Goal: Information Seeking & Learning: Learn about a topic

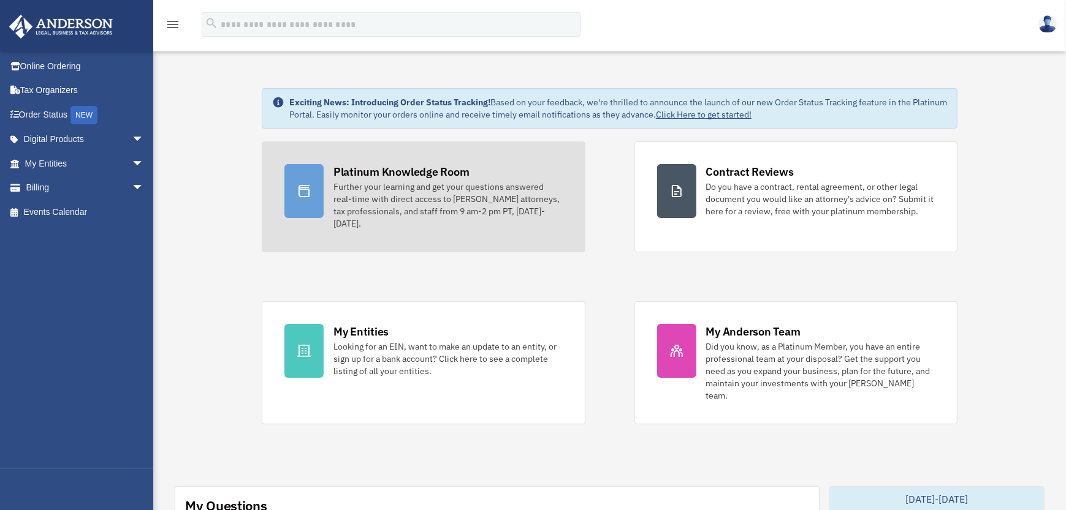
click at [368, 170] on div "Platinum Knowledge Room" at bounding box center [401, 171] width 136 height 15
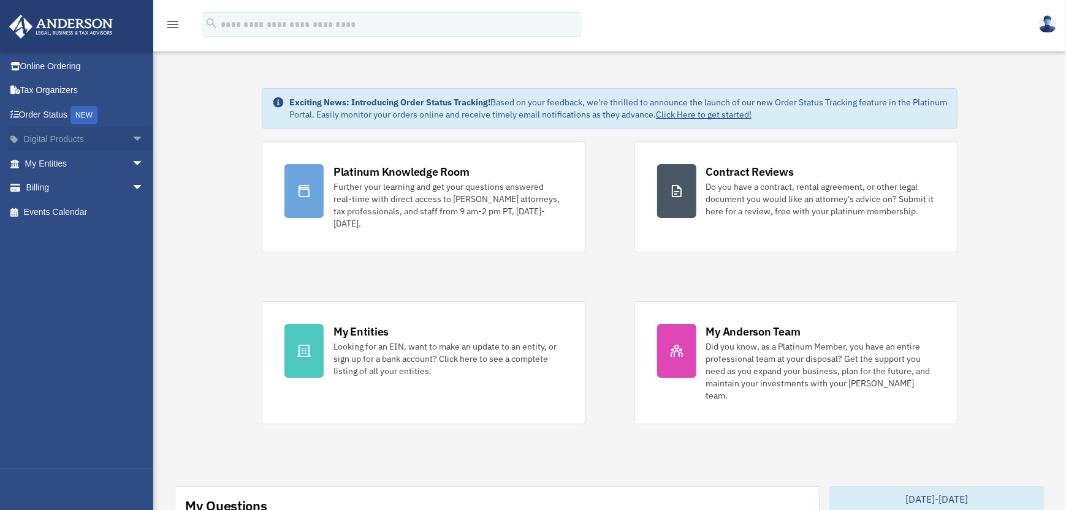
click at [132, 138] on span "arrow_drop_down" at bounding box center [144, 139] width 25 height 25
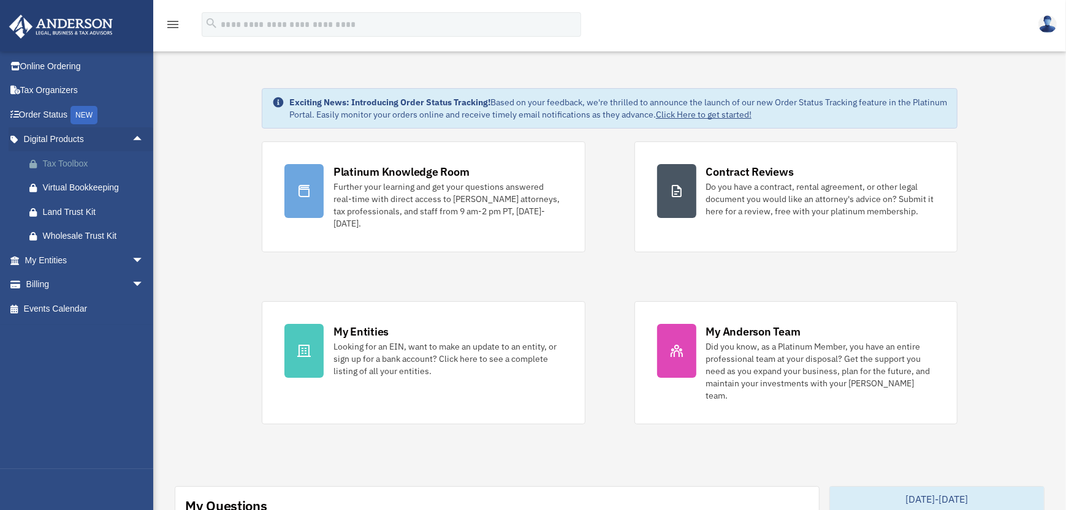
click at [67, 162] on div "Tax Toolbox" at bounding box center [95, 163] width 104 height 15
click at [132, 135] on span "arrow_drop_up" at bounding box center [144, 139] width 25 height 25
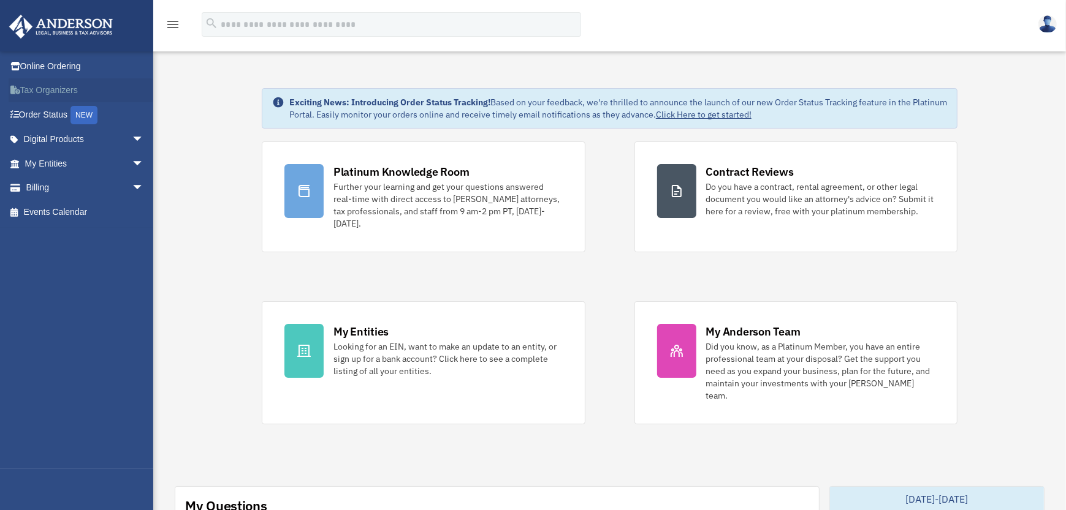
click at [47, 88] on link "Tax Organizers" at bounding box center [86, 90] width 154 height 25
click at [132, 163] on span "arrow_drop_down" at bounding box center [144, 163] width 25 height 25
click at [132, 164] on span "arrow_drop_up" at bounding box center [144, 163] width 25 height 25
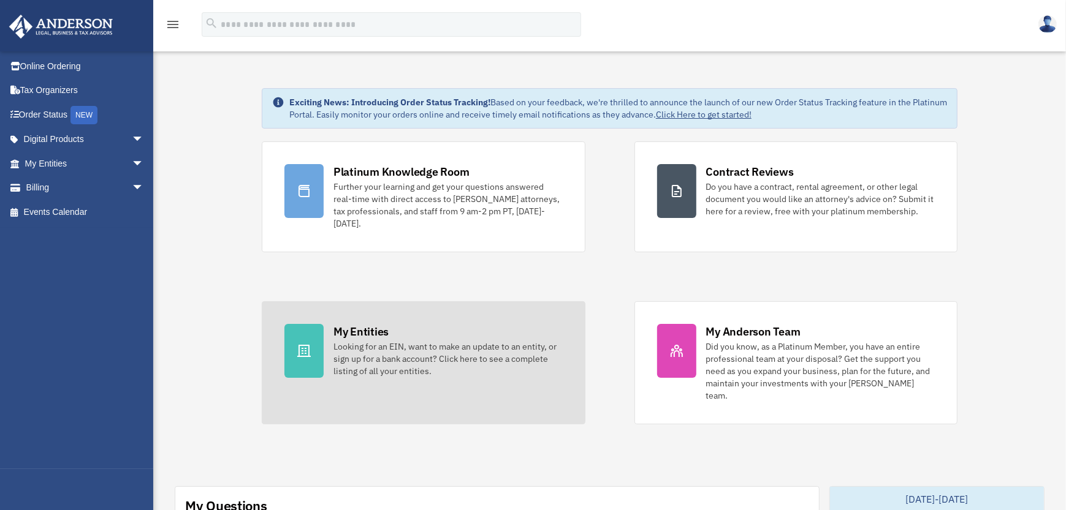
click at [455, 345] on div "Looking for an EIN, want to make an update to an entity, or sign up for a bank …" at bounding box center [447, 359] width 229 height 37
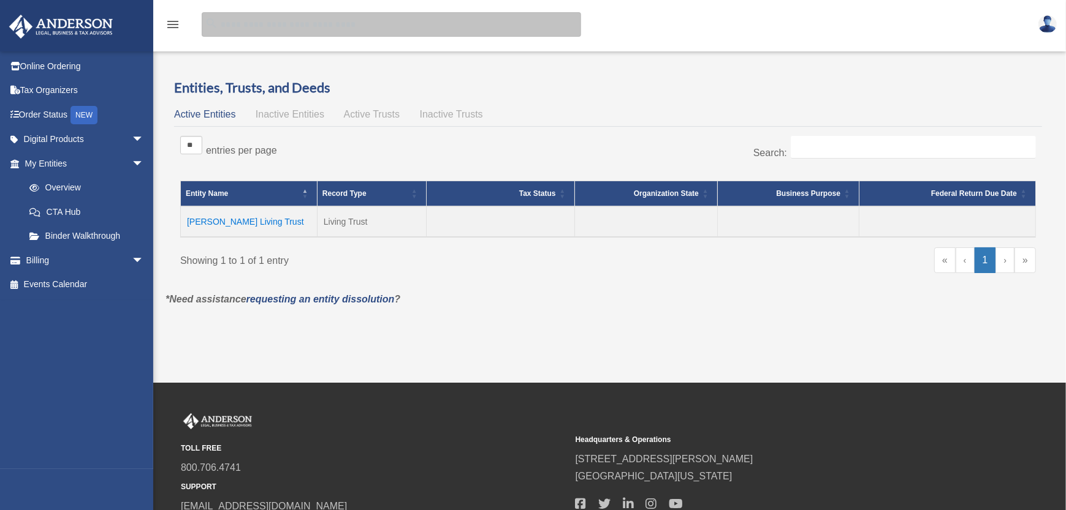
click at [237, 29] on input "search" at bounding box center [391, 24] width 379 height 25
type input "******"
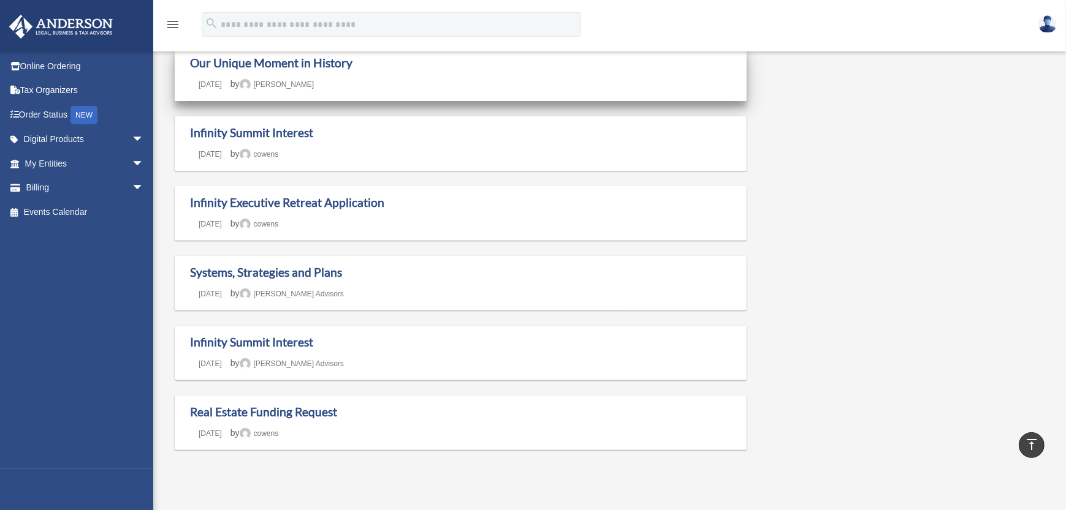
scroll to position [306, 0]
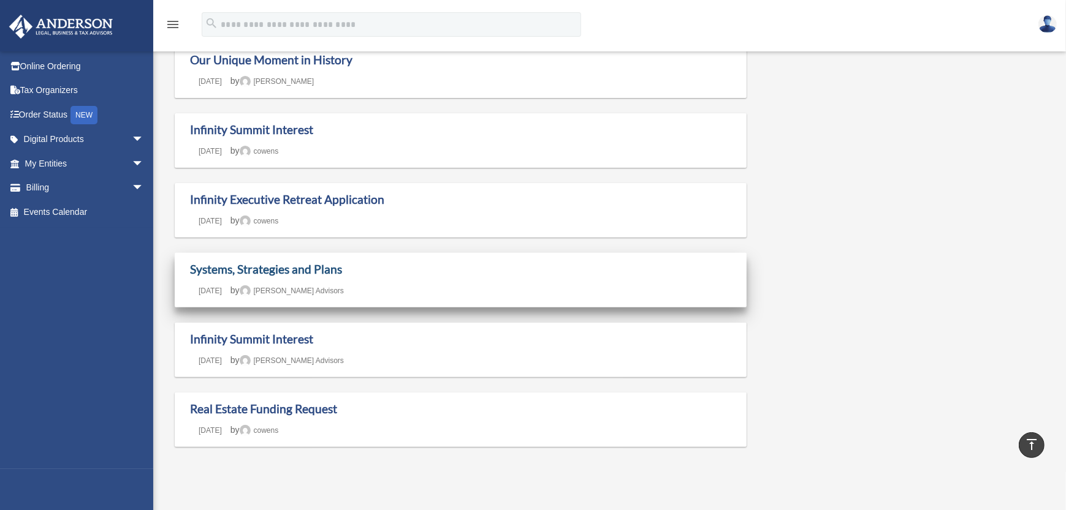
click at [274, 269] on link "Systems, Strategies and Plans" at bounding box center [266, 269] width 152 height 14
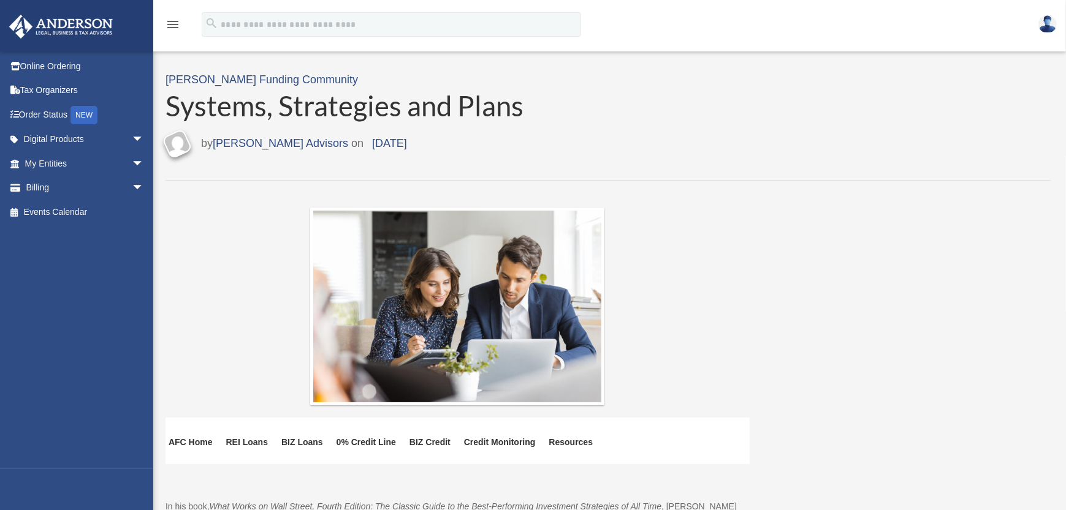
click at [706, 123] on div "[PERSON_NAME] Funding Community Systems, Strategies and Plans Last updated [DAT…" at bounding box center [607, 125] width 885 height 110
